Goal: Information Seeking & Learning: Learn about a topic

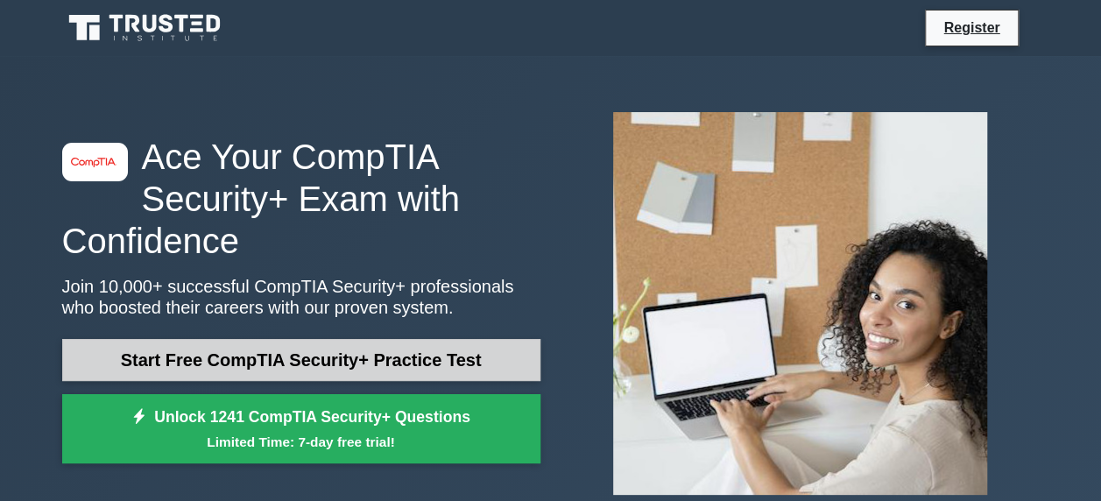
click at [237, 367] on link "Start Free CompTIA Security+ Practice Test" at bounding box center [301, 360] width 478 height 42
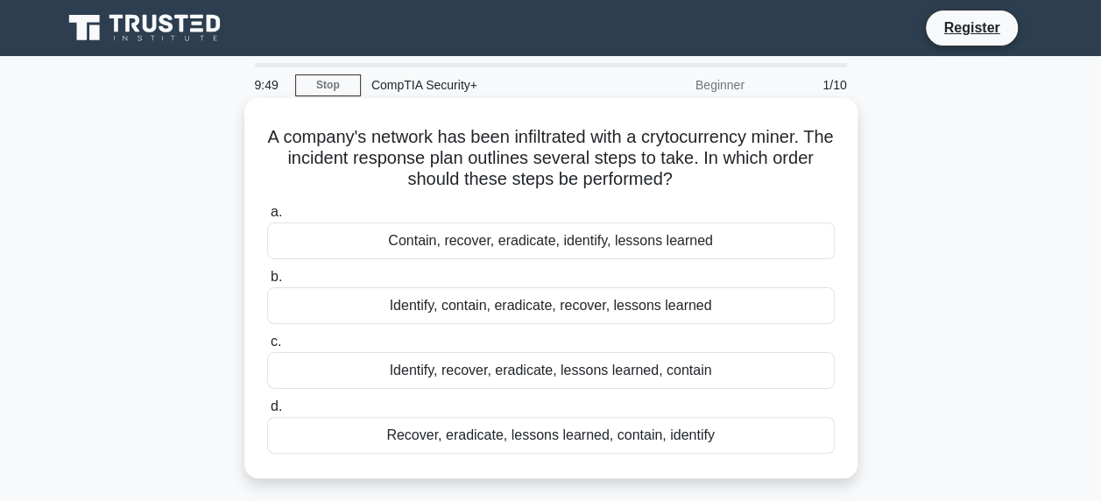
click at [275, 284] on span "b." at bounding box center [276, 276] width 11 height 15
click at [267, 283] on input "b. Identify, contain, eradicate, recover, lessons learned" at bounding box center [267, 277] width 0 height 11
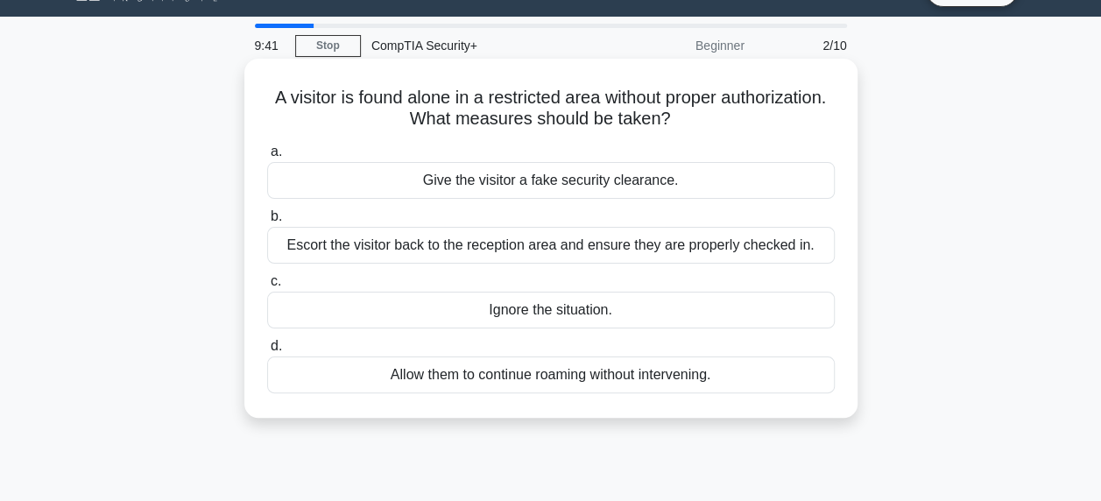
scroll to position [88, 0]
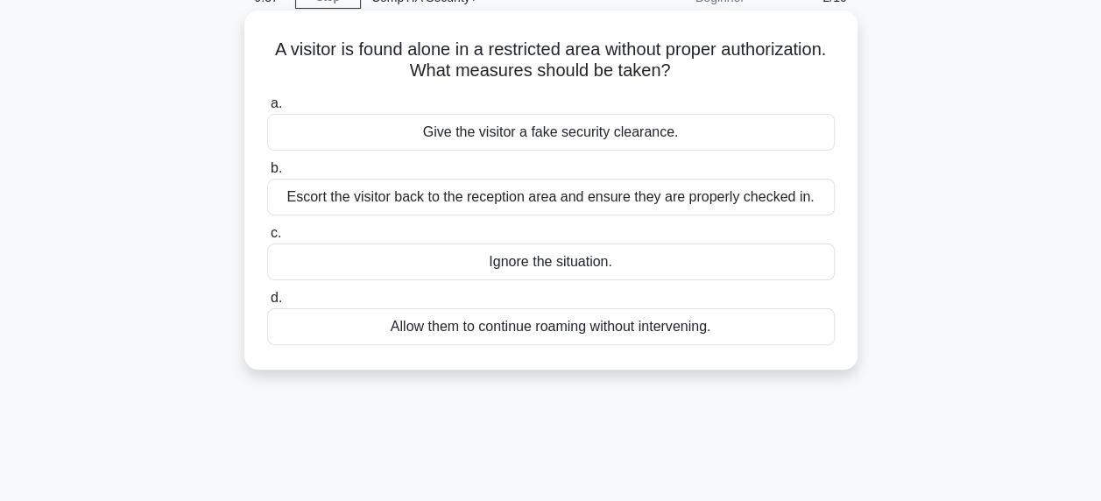
click at [610, 208] on div "Escort the visitor back to the reception area and ensure they are properly chec…" at bounding box center [551, 197] width 568 height 37
click at [267, 174] on input "b. Escort the visitor back to the reception area and ensure they are properly c…" at bounding box center [267, 168] width 0 height 11
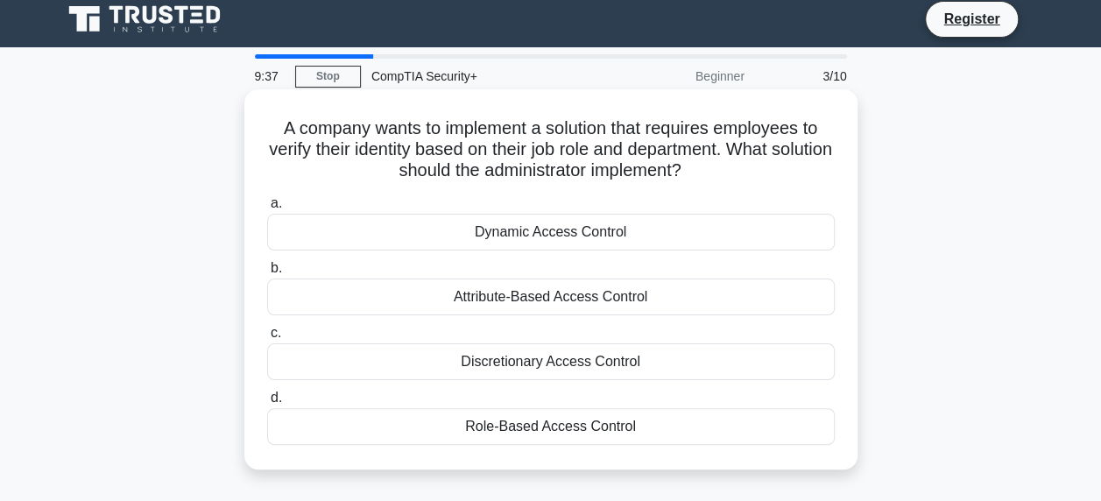
scroll to position [0, 0]
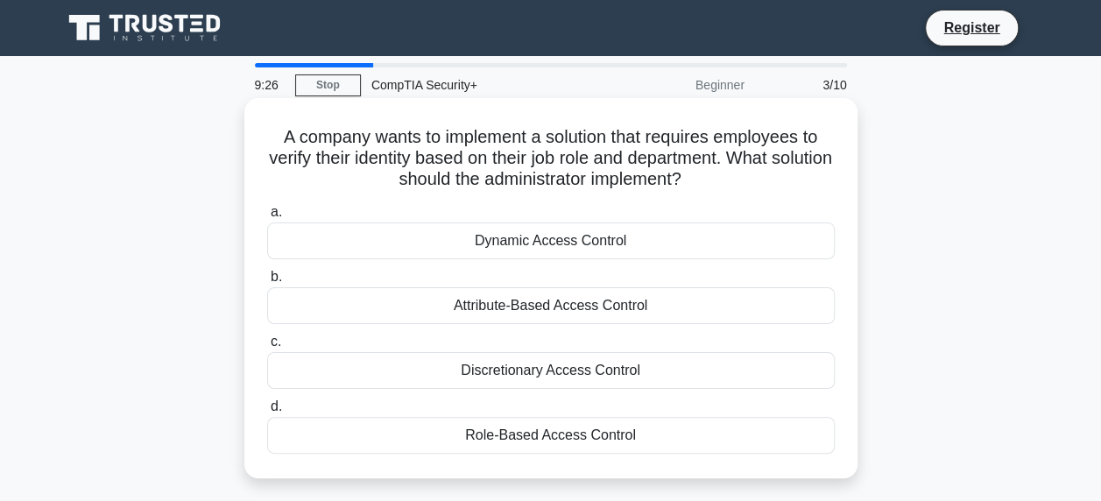
click at [547, 366] on div "Discretionary Access Control" at bounding box center [551, 370] width 568 height 37
click at [267, 348] on input "c. Discretionary Access Control" at bounding box center [267, 341] width 0 height 11
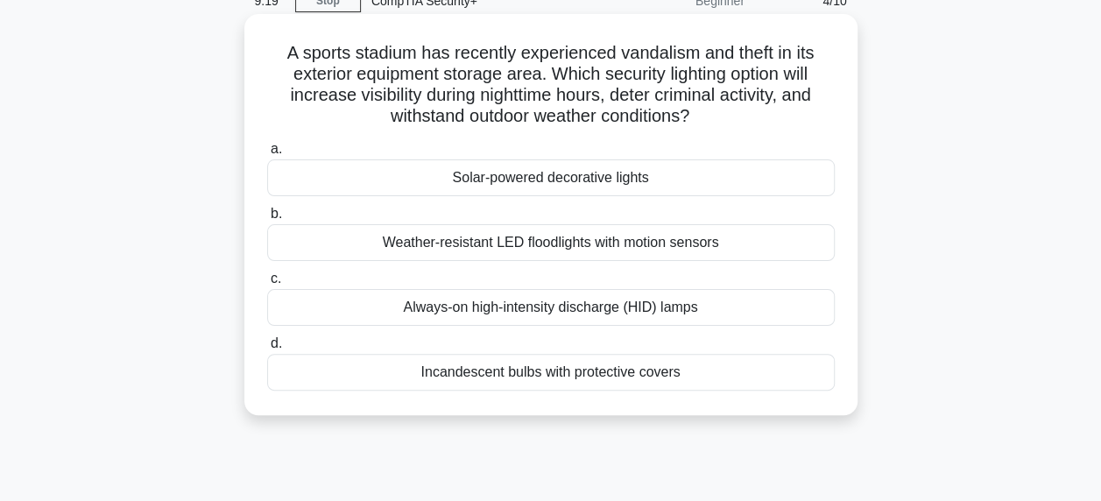
scroll to position [88, 0]
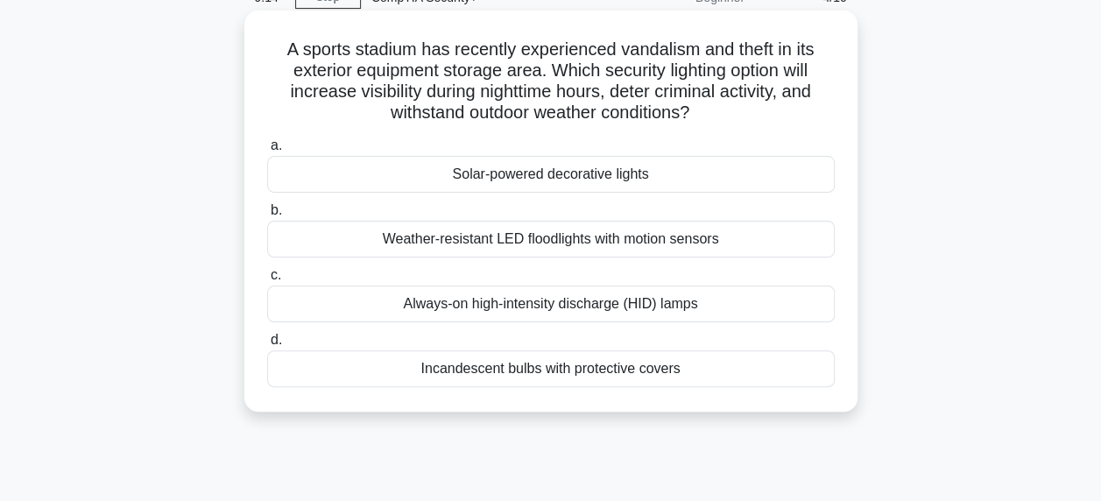
click at [561, 242] on div "Weather-resistant LED floodlights with motion sensors" at bounding box center [551, 239] width 568 height 37
click at [267, 216] on input "b. Weather-resistant LED floodlights with motion sensors" at bounding box center [267, 210] width 0 height 11
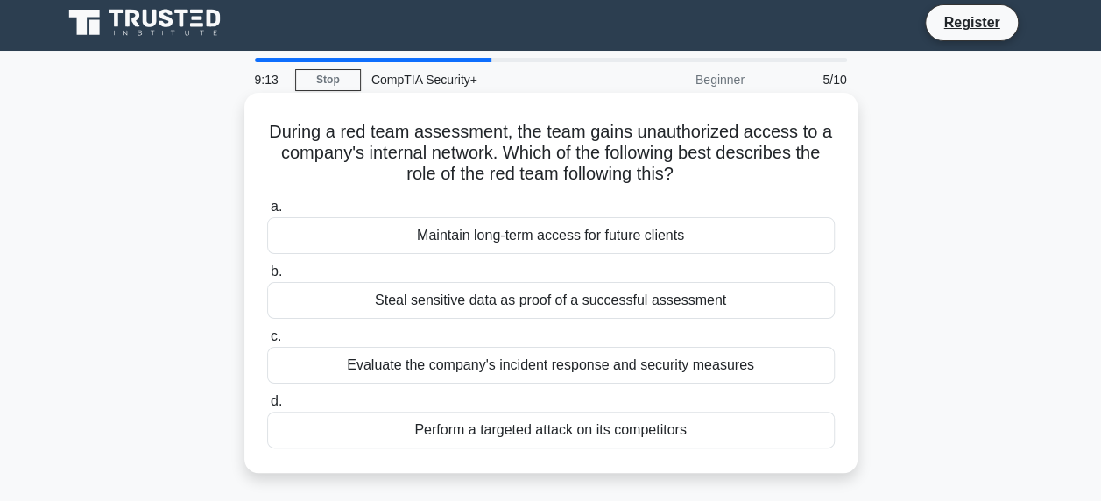
scroll to position [0, 0]
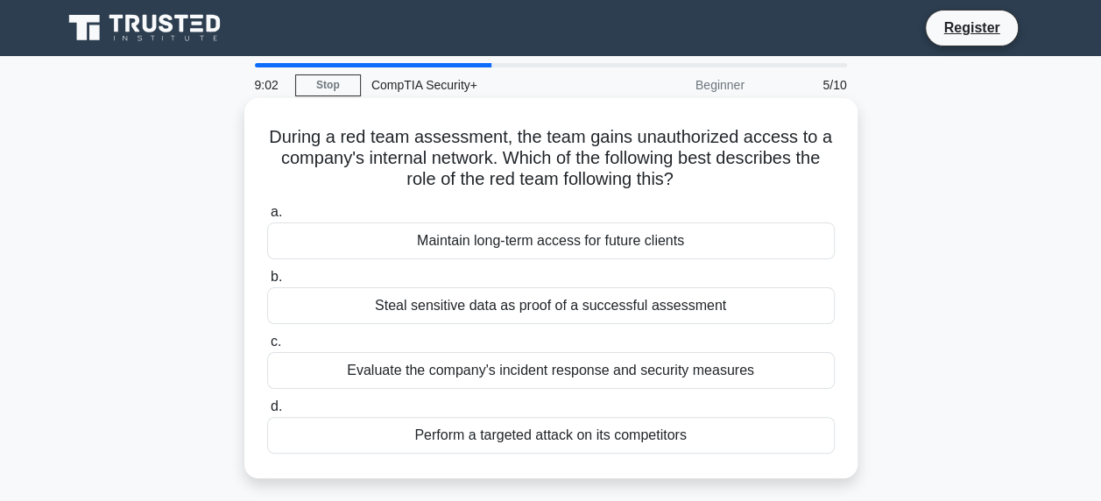
click at [612, 376] on div "Evaluate the company's incident response and security measures" at bounding box center [551, 370] width 568 height 37
click at [267, 348] on input "c. Evaluate the company's incident response and security measures" at bounding box center [267, 341] width 0 height 11
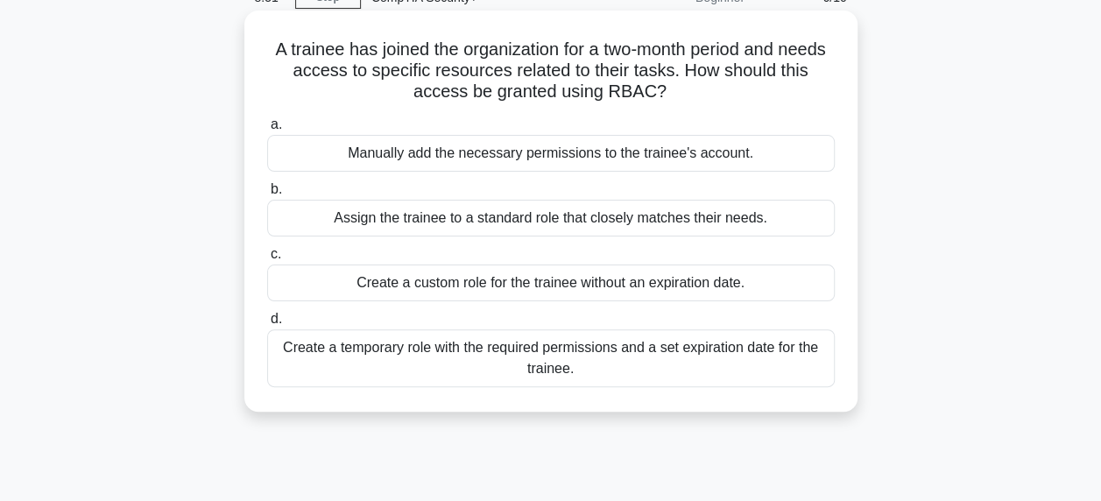
click at [580, 362] on div "Create a temporary role with the required permissions and a set expiration date…" at bounding box center [551, 358] width 568 height 58
click at [267, 325] on input "d. Create a temporary role with the required permissions and a set expiration d…" at bounding box center [267, 319] width 0 height 11
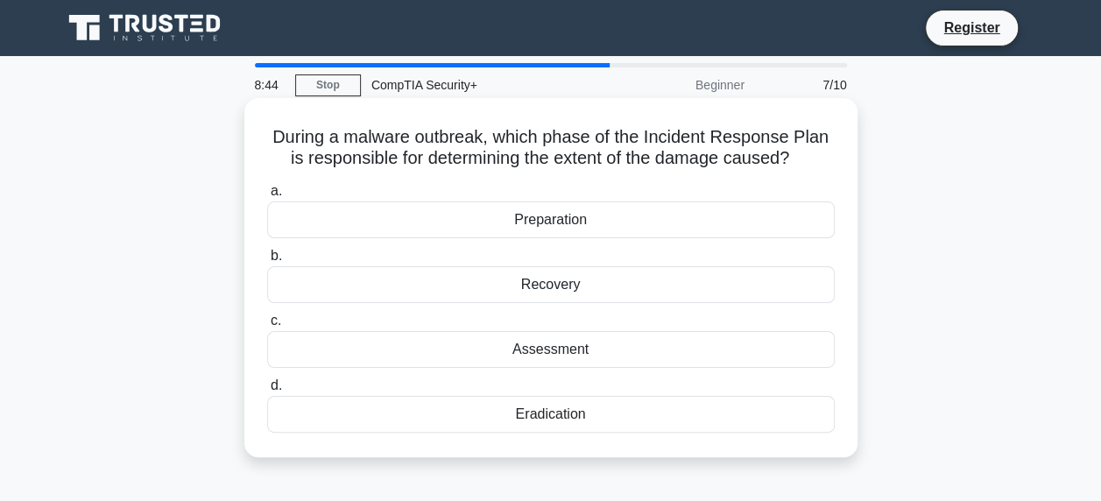
click at [554, 355] on div "Assessment" at bounding box center [551, 349] width 568 height 37
click at [267, 327] on input "c. Assessment" at bounding box center [267, 320] width 0 height 11
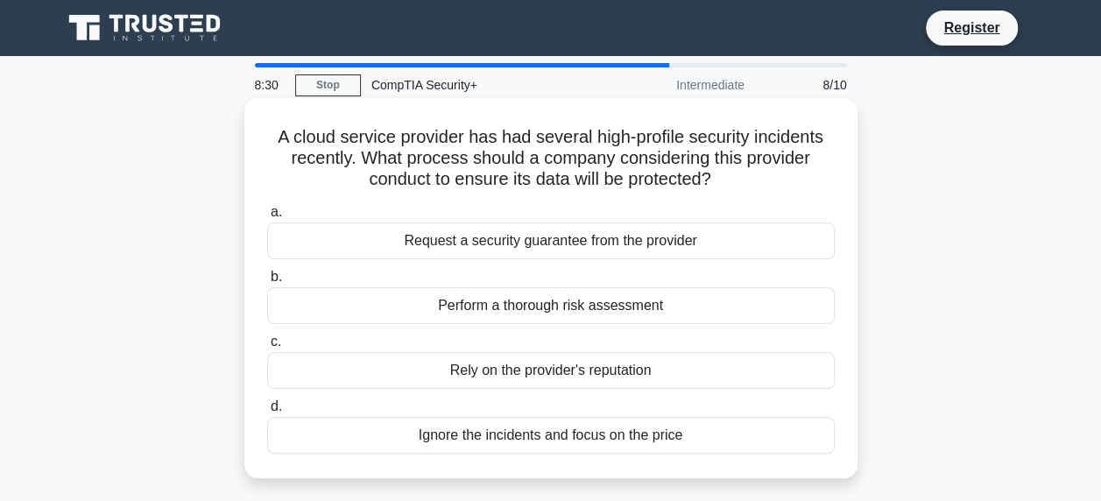
click at [493, 301] on div "Perform a thorough risk assessment" at bounding box center [551, 305] width 568 height 37
click at [267, 283] on input "b. Perform a thorough risk assessment" at bounding box center [267, 277] width 0 height 11
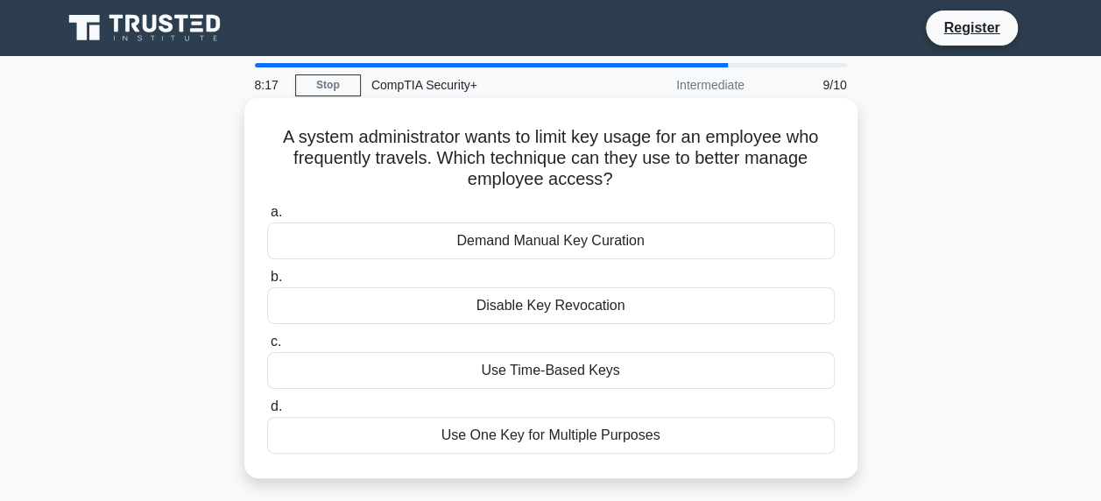
click at [522, 244] on div "Demand Manual Key Curation" at bounding box center [551, 240] width 568 height 37
click at [267, 218] on input "a. Demand Manual Key Curation" at bounding box center [267, 212] width 0 height 11
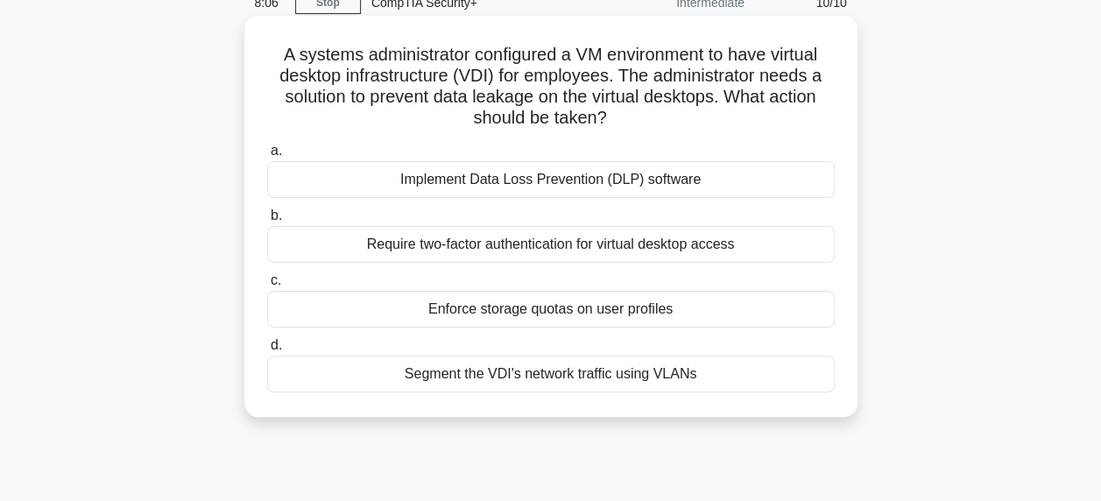
scroll to position [88, 0]
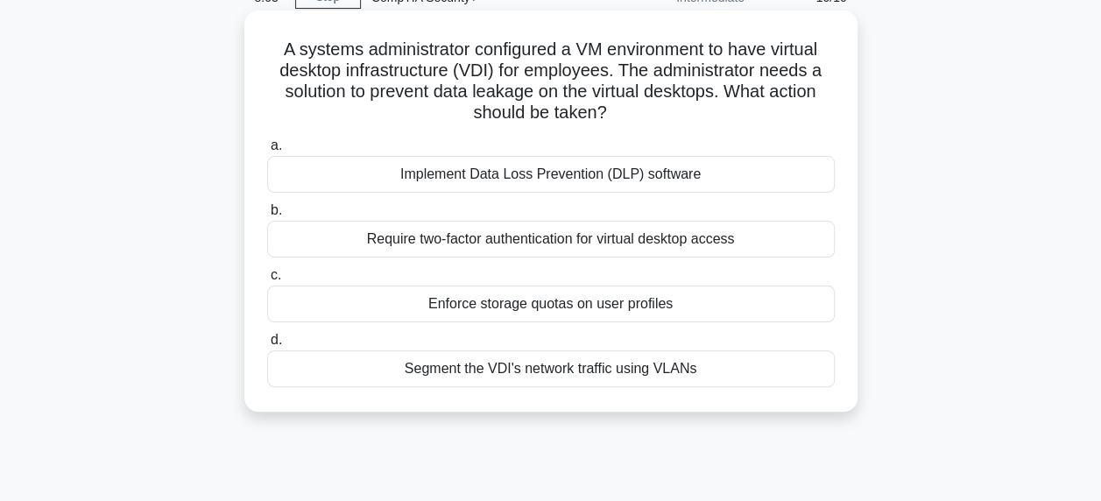
click at [543, 364] on div "Segment the VDI's network traffic using VLANs" at bounding box center [551, 368] width 568 height 37
click at [267, 346] on input "d. Segment the VDI's network traffic using VLANs" at bounding box center [267, 340] width 0 height 11
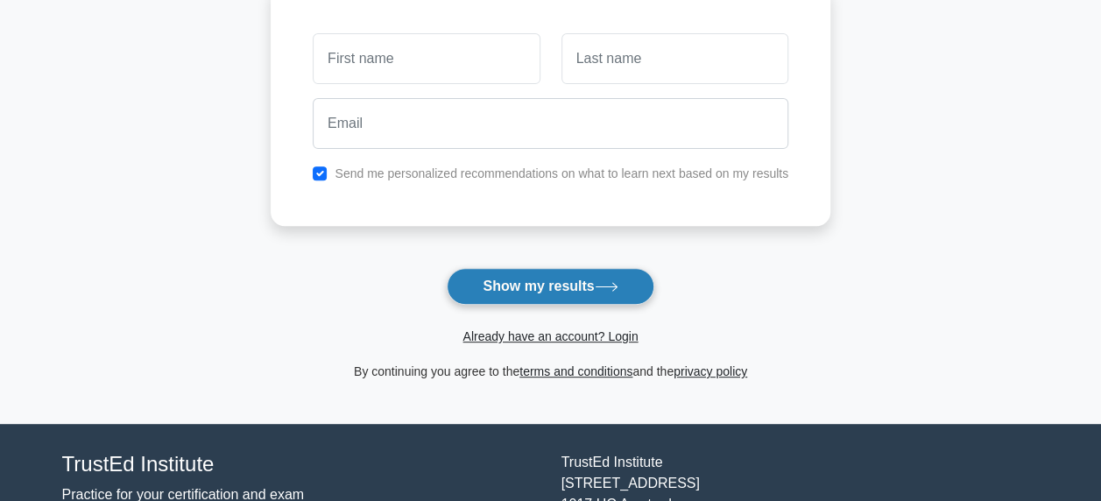
click at [520, 270] on button "Show my results" at bounding box center [550, 286] width 207 height 37
